Goal: Communication & Community: Answer question/provide support

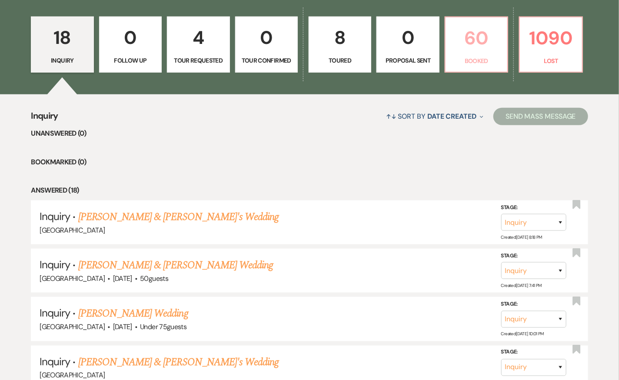
click at [473, 57] on p "Booked" at bounding box center [476, 61] width 51 height 10
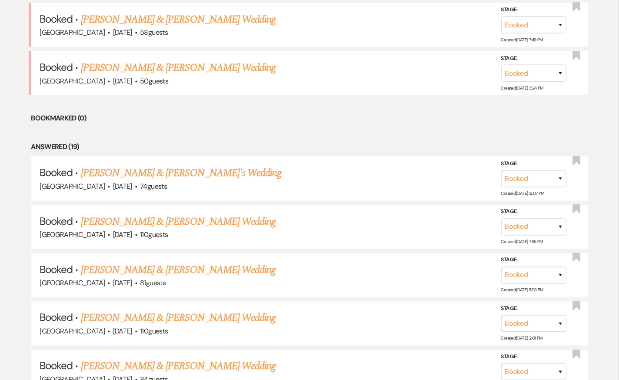
scroll to position [347, 0]
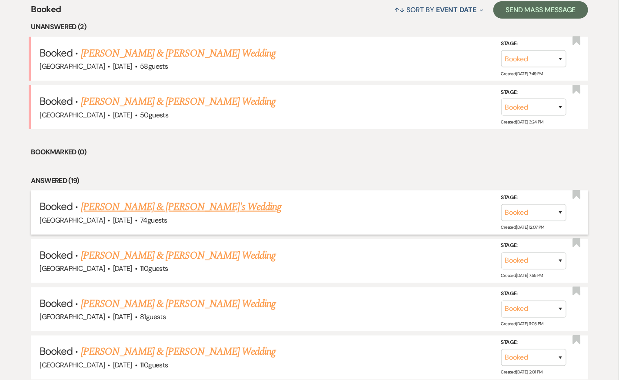
click at [187, 207] on link "[PERSON_NAME] & [PERSON_NAME]'s Wedding" at bounding box center [181, 207] width 201 height 16
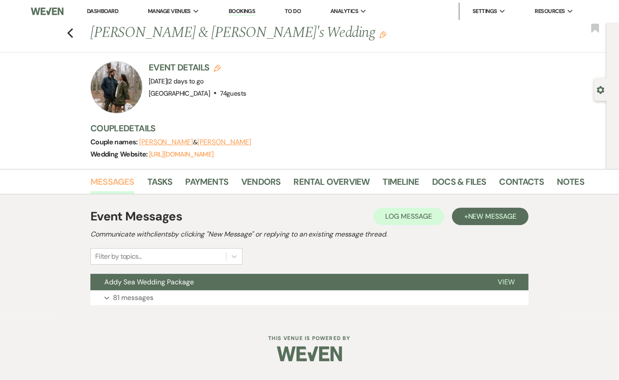
click at [121, 176] on link "Messages" at bounding box center [112, 184] width 44 height 19
click at [453, 180] on link "Docs & Files" at bounding box center [459, 184] width 54 height 19
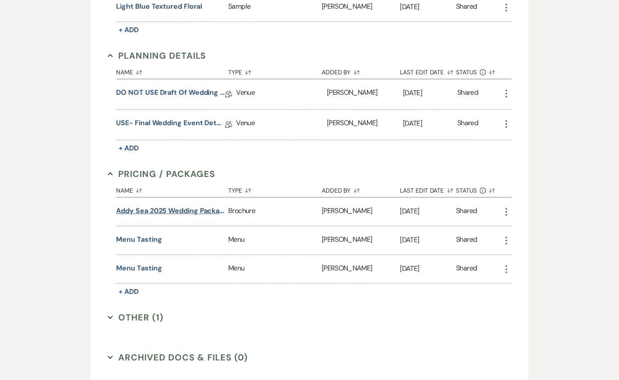
scroll to position [885, 0]
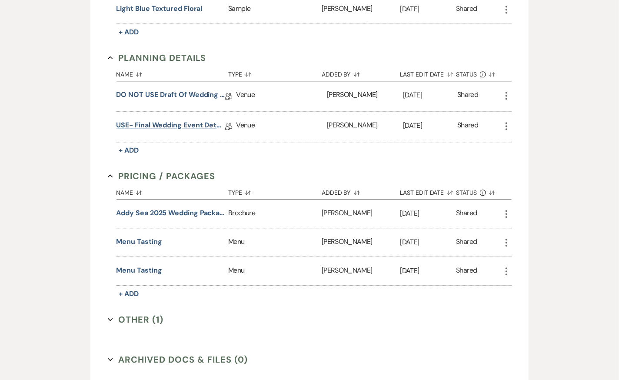
click at [165, 120] on link "USE- Final Wedding Event Details" at bounding box center [170, 126] width 109 height 13
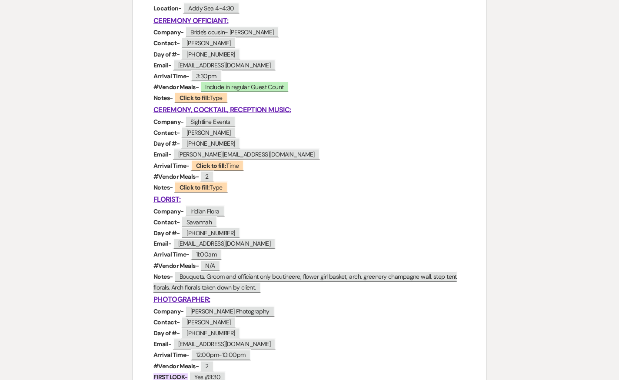
scroll to position [459, 0]
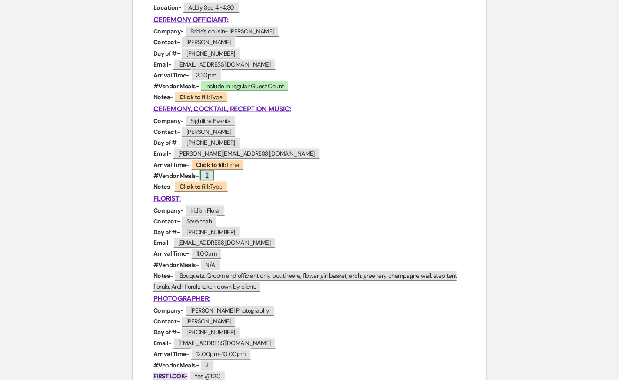
click at [212, 173] on span "2" at bounding box center [206, 175] width 13 height 11
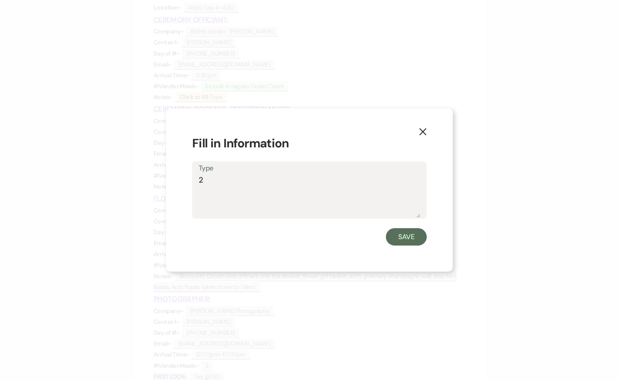
drag, startPoint x: 204, startPoint y: 176, endPoint x: 193, endPoint y: 176, distance: 11.7
click at [193, 176] on div "Type 2" at bounding box center [309, 190] width 235 height 58
type textarea "1- Fish"
click at [411, 242] on button "Save" at bounding box center [406, 236] width 41 height 17
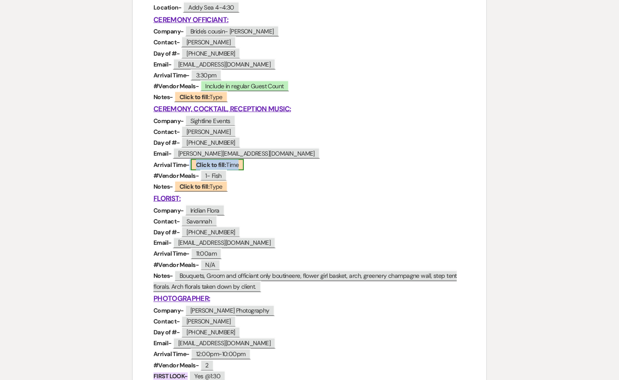
click at [214, 164] on b "Click to fill:" at bounding box center [211, 165] width 30 height 8
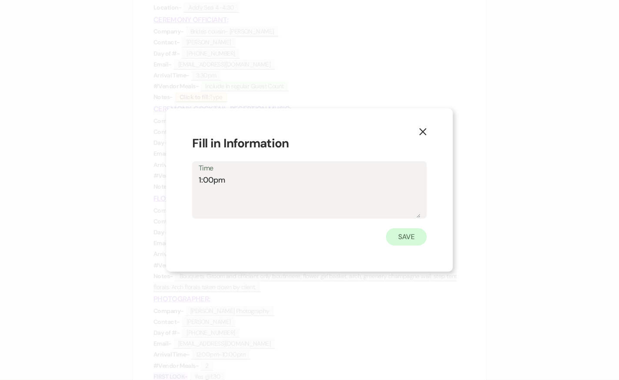
type textarea "1:00pm"
click at [406, 236] on button "Save" at bounding box center [406, 236] width 41 height 17
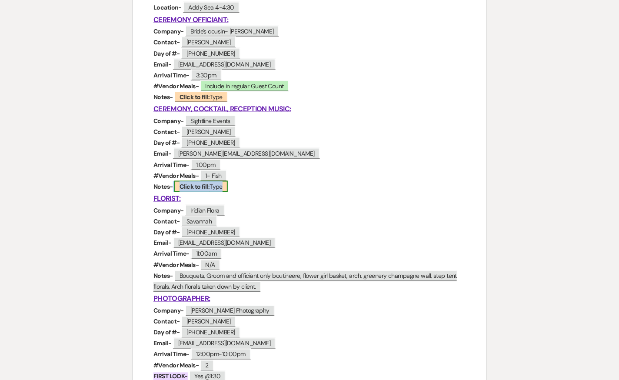
click at [204, 189] on b "Click to fill:" at bounding box center [195, 187] width 30 height 8
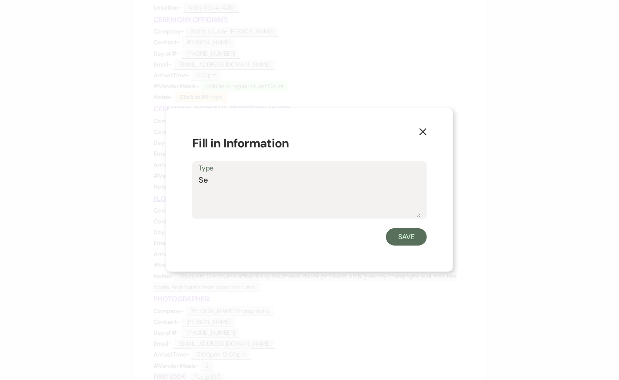
type textarea "S"
type textarea "DJ assistant no longer coming due to illness."
click at [404, 237] on button "Save" at bounding box center [406, 236] width 41 height 17
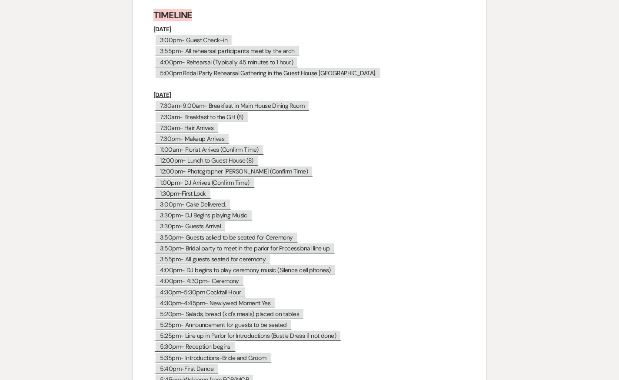
scroll to position [4099, 0]
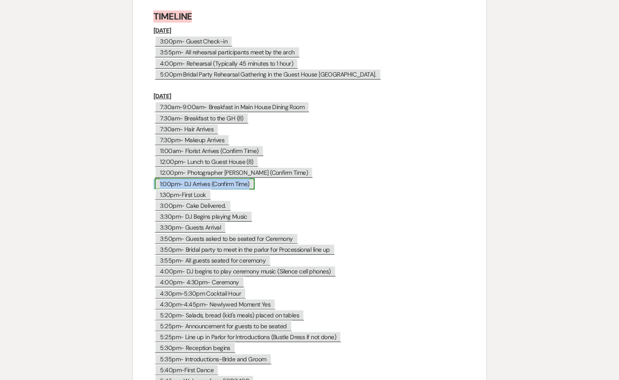
click at [242, 178] on span "1:00pm- DJ Arrives (Confirm Time)" at bounding box center [205, 183] width 100 height 11
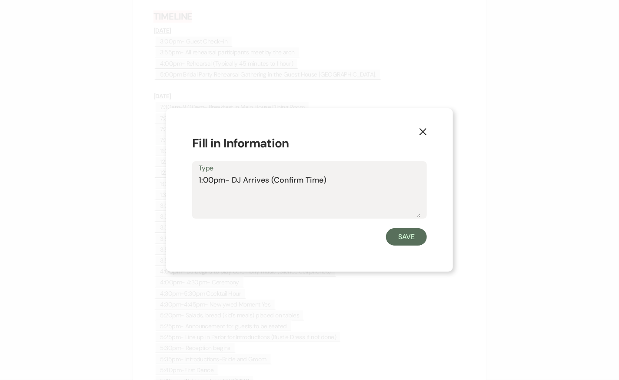
drag, startPoint x: 323, startPoint y: 179, endPoint x: 302, endPoint y: 179, distance: 21.7
click at [302, 179] on textarea "1:00pm- DJ Arrives (Confirm Time)" at bounding box center [310, 195] width 222 height 43
type textarea "1:00pm- DJ Arrives (Confirmed)"
click at [413, 239] on button "Save" at bounding box center [406, 236] width 41 height 17
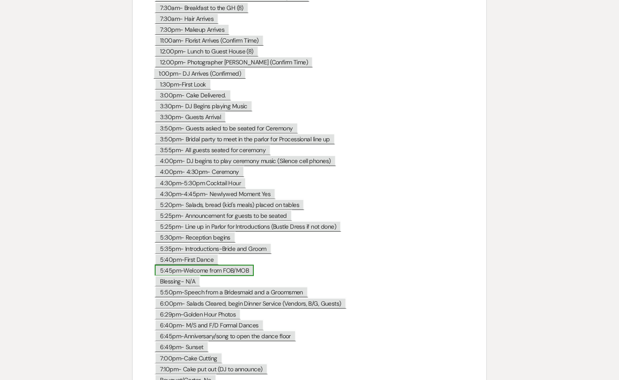
scroll to position [4212, 0]
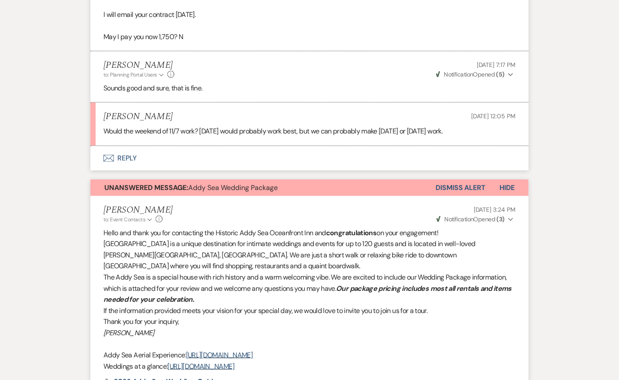
scroll to position [314, 0]
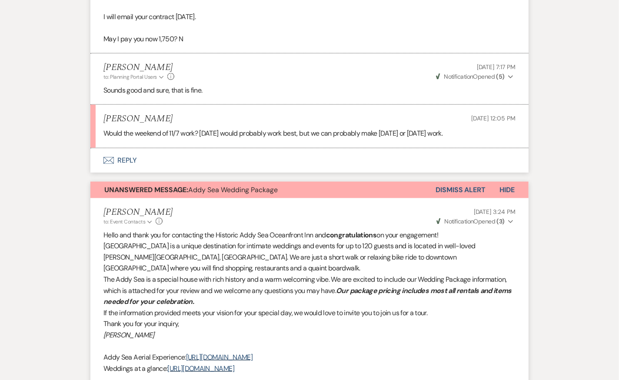
click at [466, 185] on button "Dismiss Alert" at bounding box center [461, 190] width 50 height 17
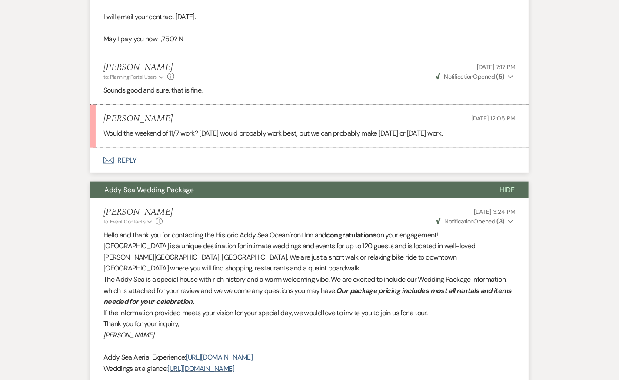
click at [130, 159] on button "Envelope Reply" at bounding box center [309, 160] width 438 height 24
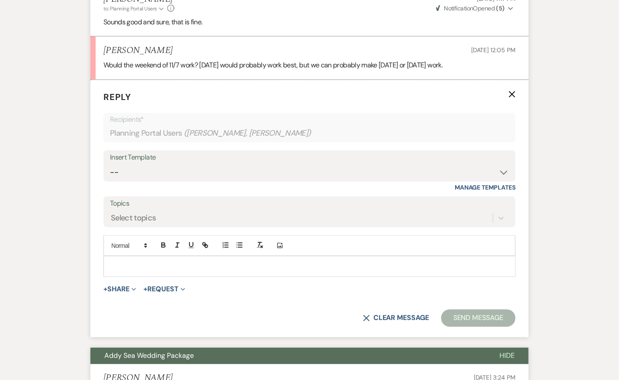
scroll to position [407, 0]
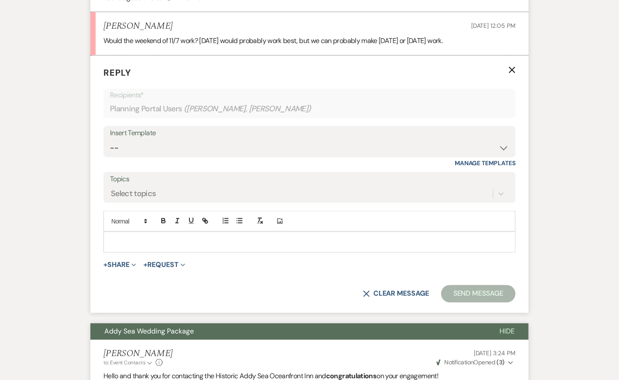
click at [221, 246] on div at bounding box center [309, 242] width 411 height 20
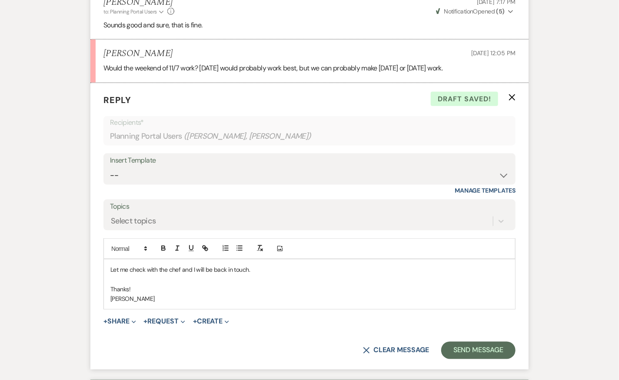
scroll to position [383, 0]
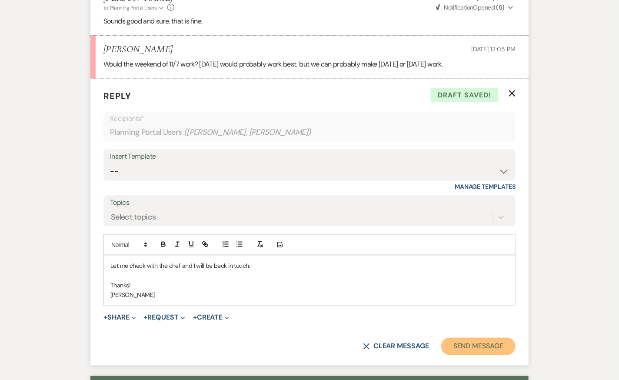
click at [477, 339] on button "Send Message" at bounding box center [478, 346] width 74 height 17
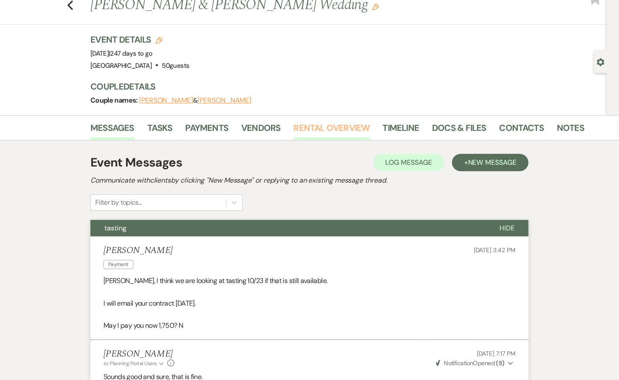
scroll to position [0, 0]
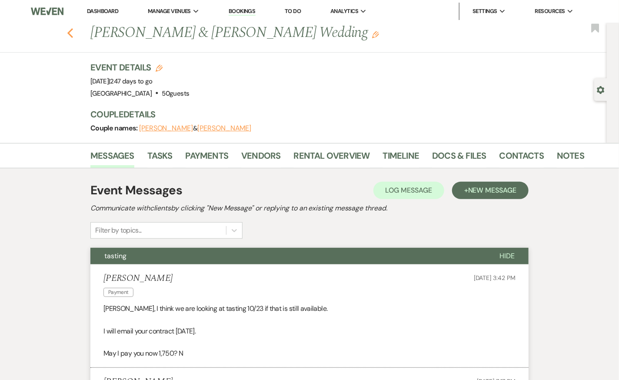
click at [71, 30] on use "button" at bounding box center [70, 33] width 6 height 10
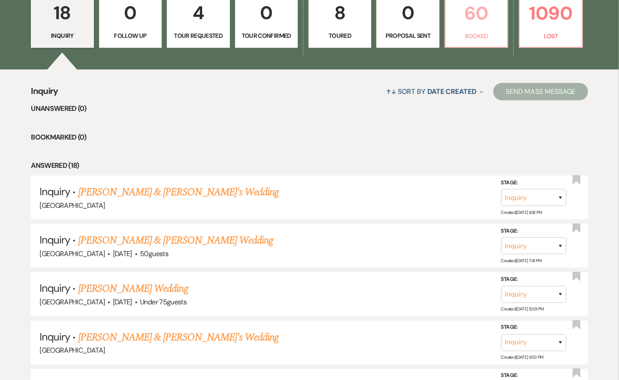
click at [469, 27] on link "60 Booked" at bounding box center [476, 20] width 63 height 57
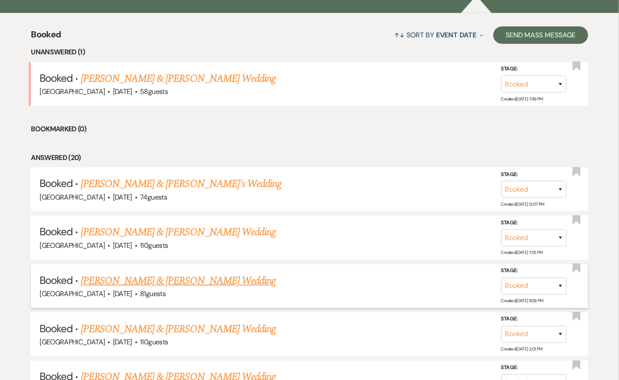
scroll to position [325, 0]
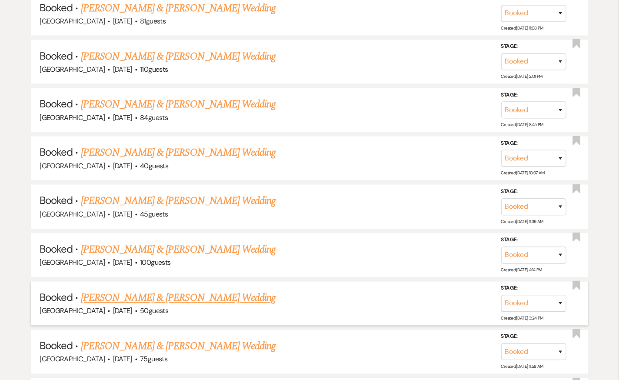
click at [196, 290] on link "[PERSON_NAME] & [PERSON_NAME] Wedding" at bounding box center [178, 298] width 195 height 16
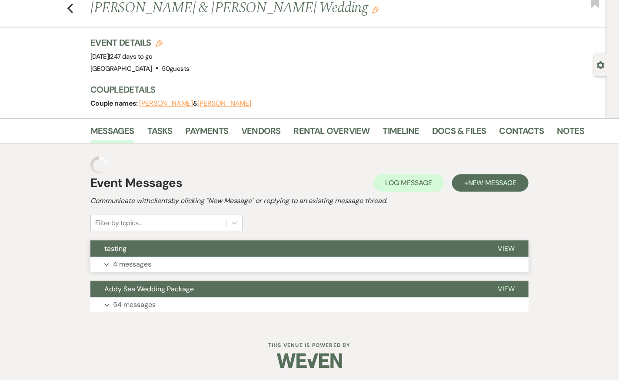
scroll to position [7, 0]
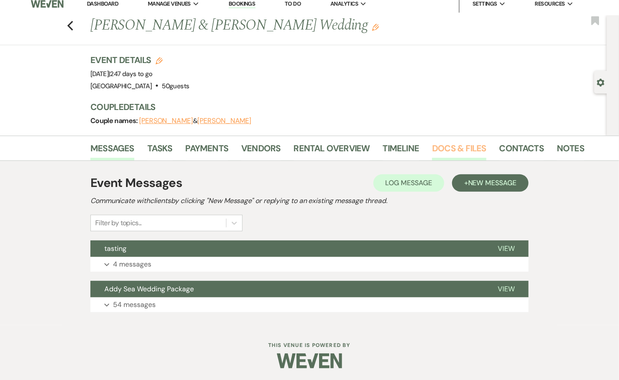
click at [450, 148] on link "Docs & Files" at bounding box center [459, 150] width 54 height 19
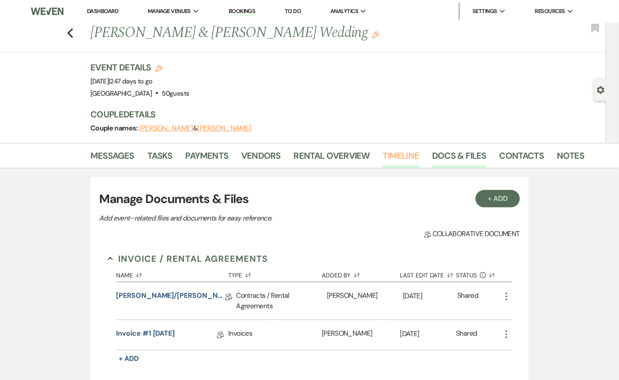
click at [399, 151] on link "Timeline" at bounding box center [401, 158] width 37 height 19
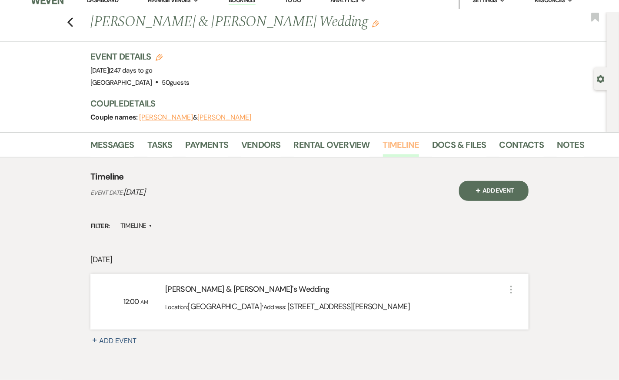
scroll to position [11, 0]
click at [330, 143] on link "Rental Overview" at bounding box center [332, 146] width 76 height 19
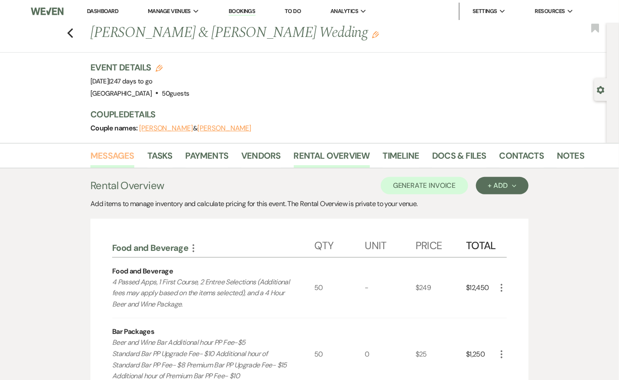
click at [103, 152] on link "Messages" at bounding box center [112, 158] width 44 height 19
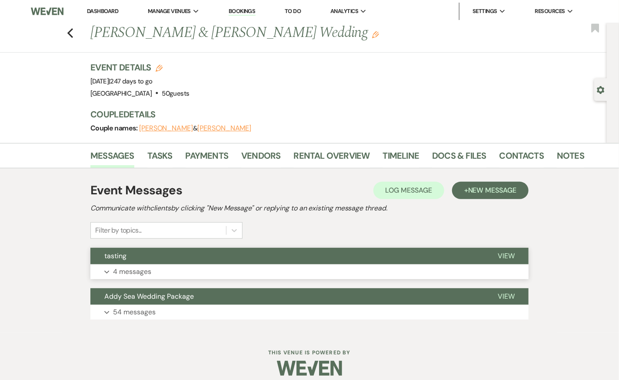
click at [263, 266] on button "Expand 4 messages" at bounding box center [309, 271] width 438 height 15
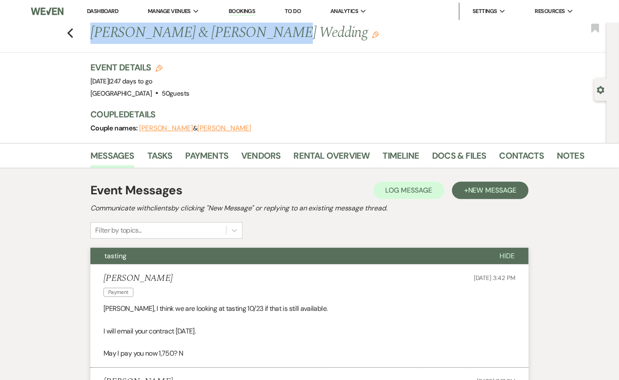
drag, startPoint x: 260, startPoint y: 30, endPoint x: 92, endPoint y: 35, distance: 168.3
click at [92, 35] on h1 "Sarah Goodiel & Tony Coppola's Wedding Edit" at bounding box center [284, 33] width 389 height 21
copy h1 "Sarah Goodiel & Tony Coppola"
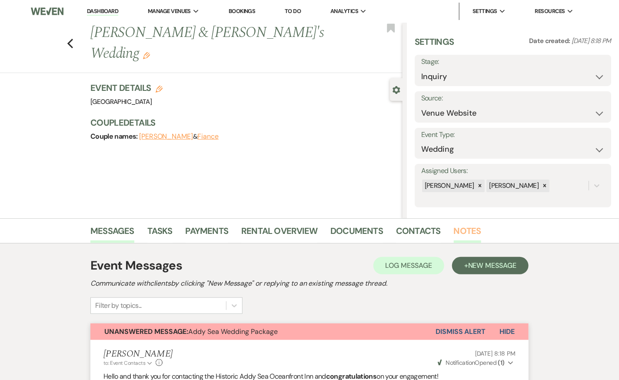
click at [454, 228] on link "Notes" at bounding box center [467, 233] width 27 height 19
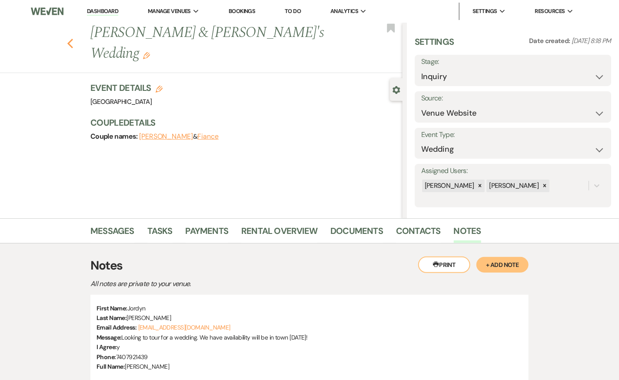
click at [70, 38] on icon "Previous" at bounding box center [70, 43] width 7 height 10
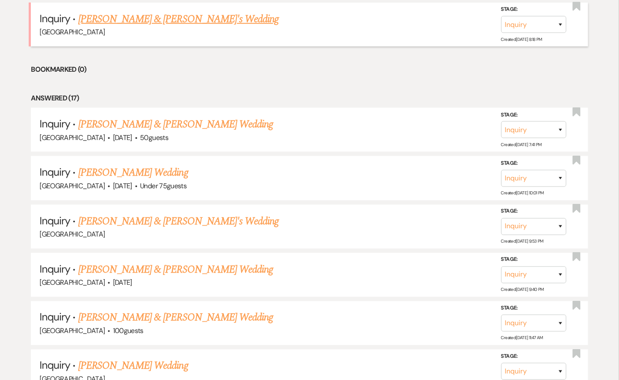
click at [149, 17] on link "[PERSON_NAME] & [PERSON_NAME]'s Wedding" at bounding box center [178, 19] width 201 height 16
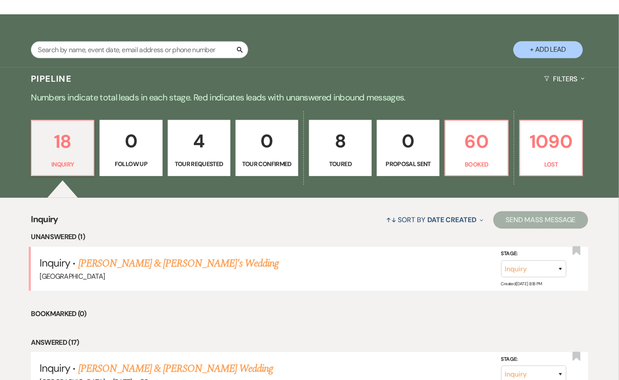
select select "5"
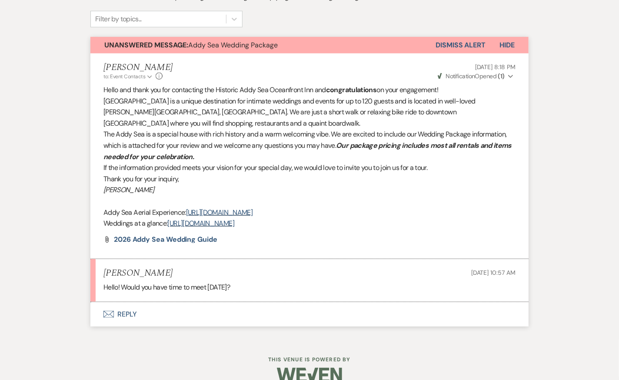
scroll to position [289, 0]
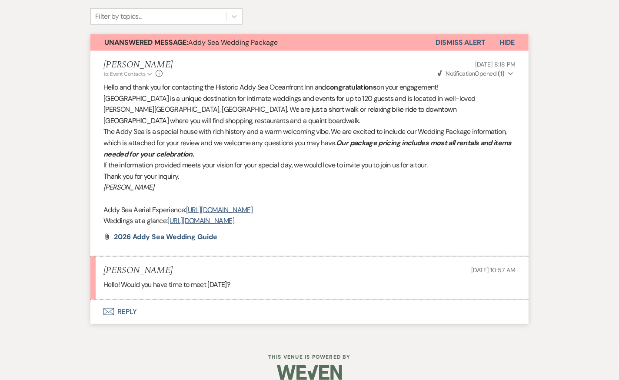
click at [130, 299] on button "Envelope Reply" at bounding box center [309, 311] width 438 height 24
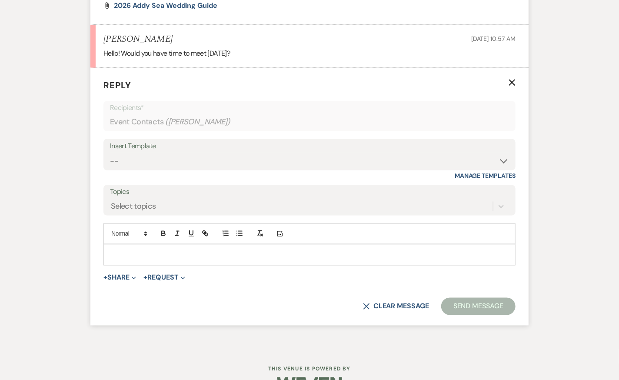
scroll to position [532, 0]
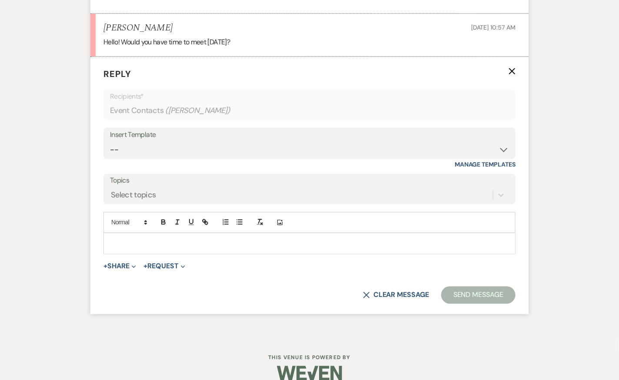
click at [235, 239] on p at bounding box center [309, 244] width 398 height 10
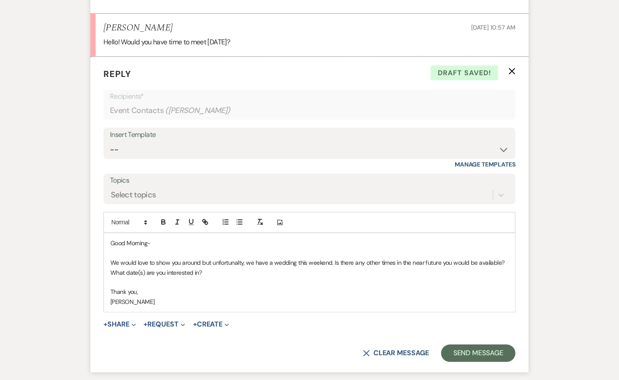
click at [236, 258] on p "We would love to show you around but unfortunalty, we have a wedding this weeke…" at bounding box center [309, 263] width 398 height 10
click at [317, 268] on p "What date(s) are you interested in?" at bounding box center [309, 273] width 398 height 10
click at [235, 268] on p "What date(s) are you interested in?" at bounding box center [309, 273] width 398 height 10
click at [182, 258] on p "We would love to show you around but unfortunatley, we have a wedding this week…" at bounding box center [309, 263] width 398 height 10
click at [471, 345] on button "Send Message" at bounding box center [478, 353] width 74 height 17
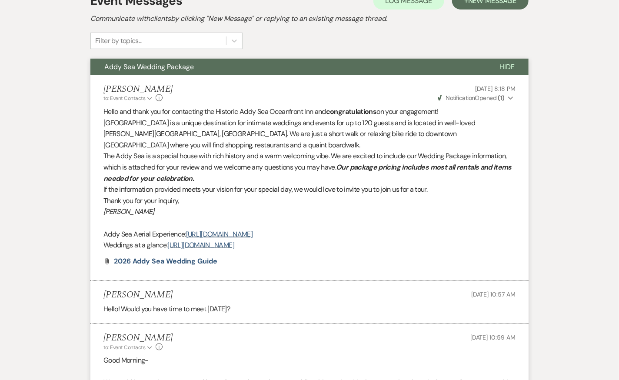
scroll to position [0, 0]
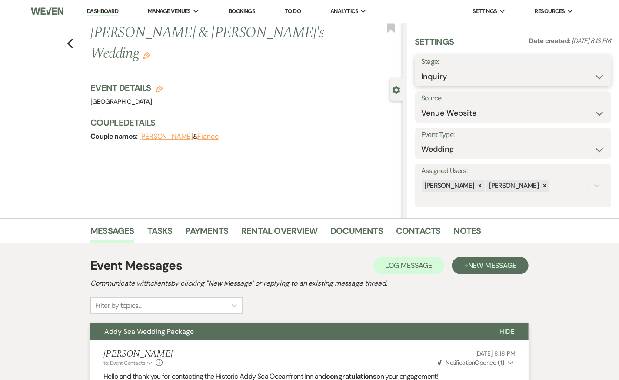
click at [447, 73] on select "Inquiry Follow Up Tour Requested Tour Confirmed Toured Proposal Sent Booked Lost" at bounding box center [512, 76] width 183 height 17
select select "2"
click at [421, 68] on select "Inquiry Follow Up Tour Requested Tour Confirmed Toured Proposal Sent Booked Lost" at bounding box center [512, 76] width 183 height 17
click at [592, 74] on button "Save" at bounding box center [590, 70] width 42 height 17
